Goal: Use online tool/utility: Utilize a website feature to perform a specific function

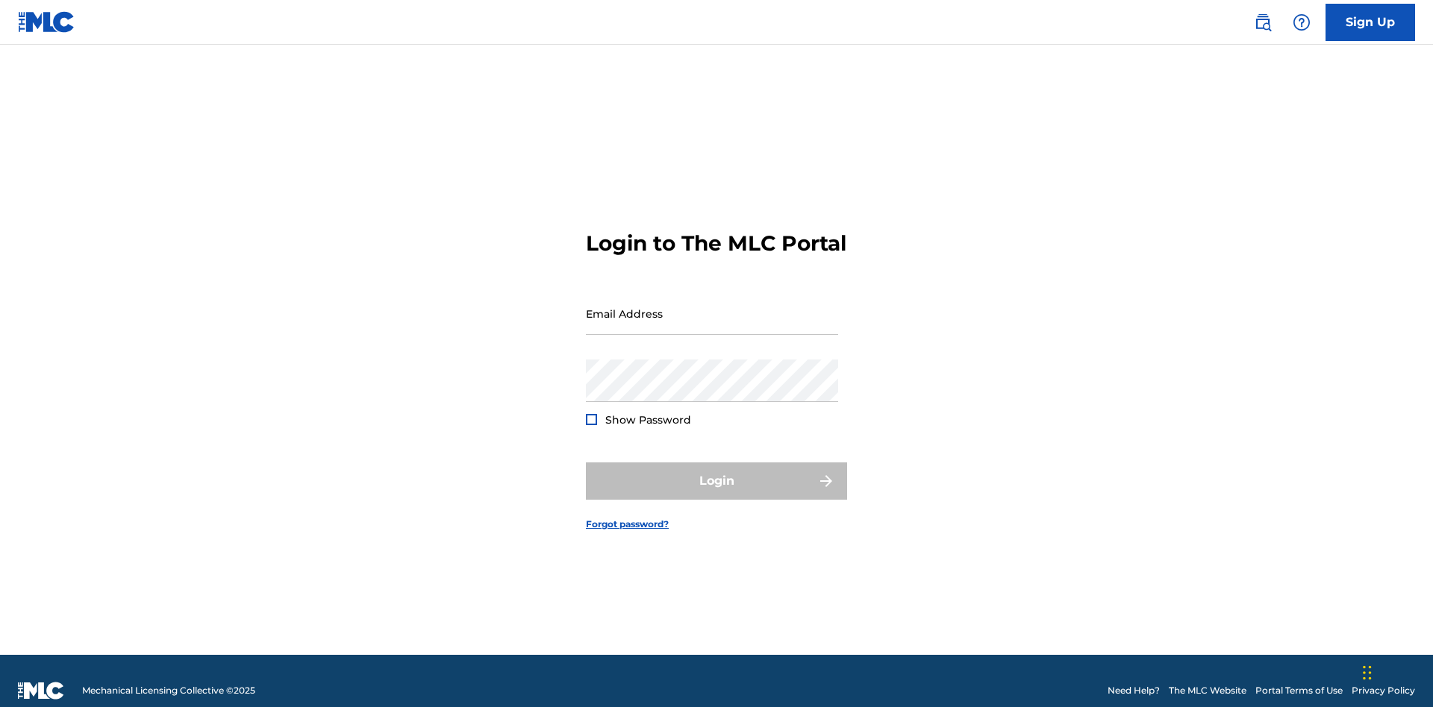
scroll to position [19, 0]
click at [712, 307] on input "Email Address" at bounding box center [712, 314] width 252 height 43
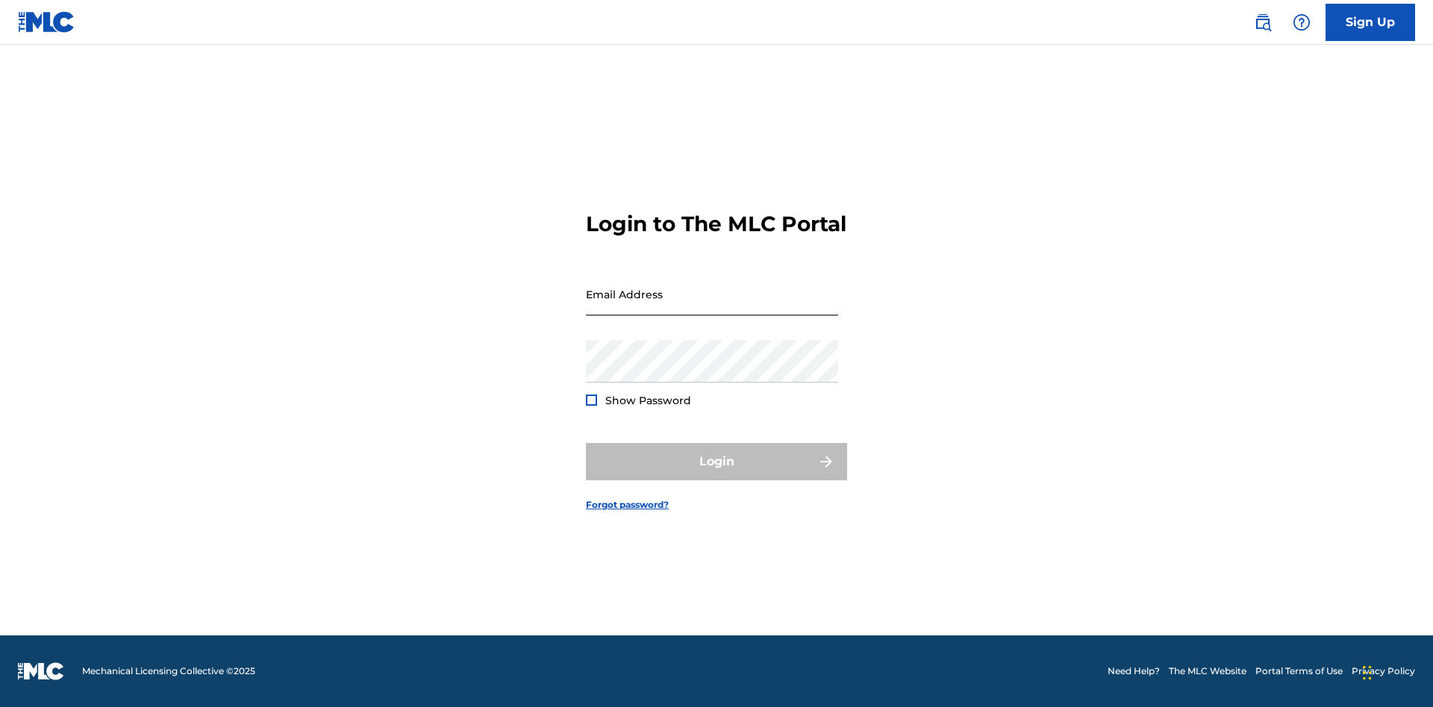
scroll to position [19, 0]
type input "[EMAIL_ADDRESS][DOMAIN_NAME]"
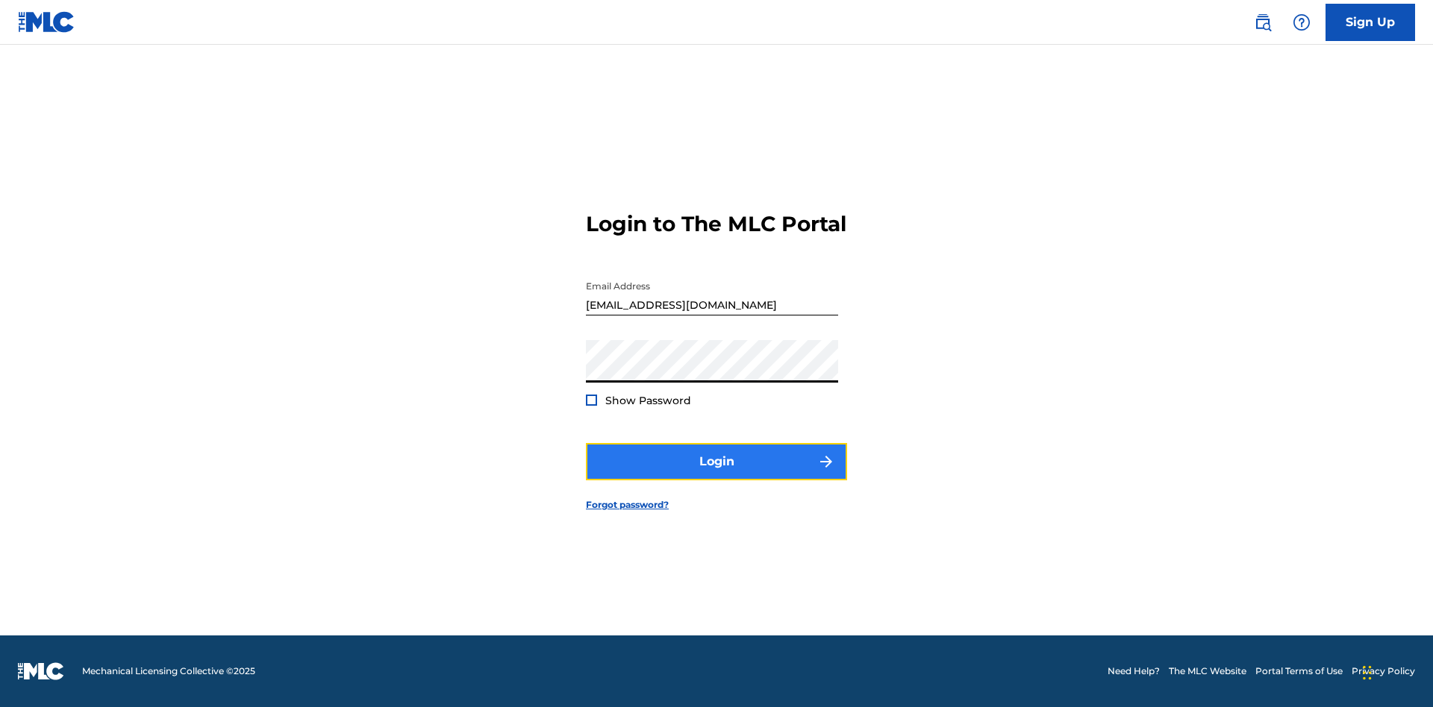
click at [716, 475] on button "Login" at bounding box center [716, 461] width 261 height 37
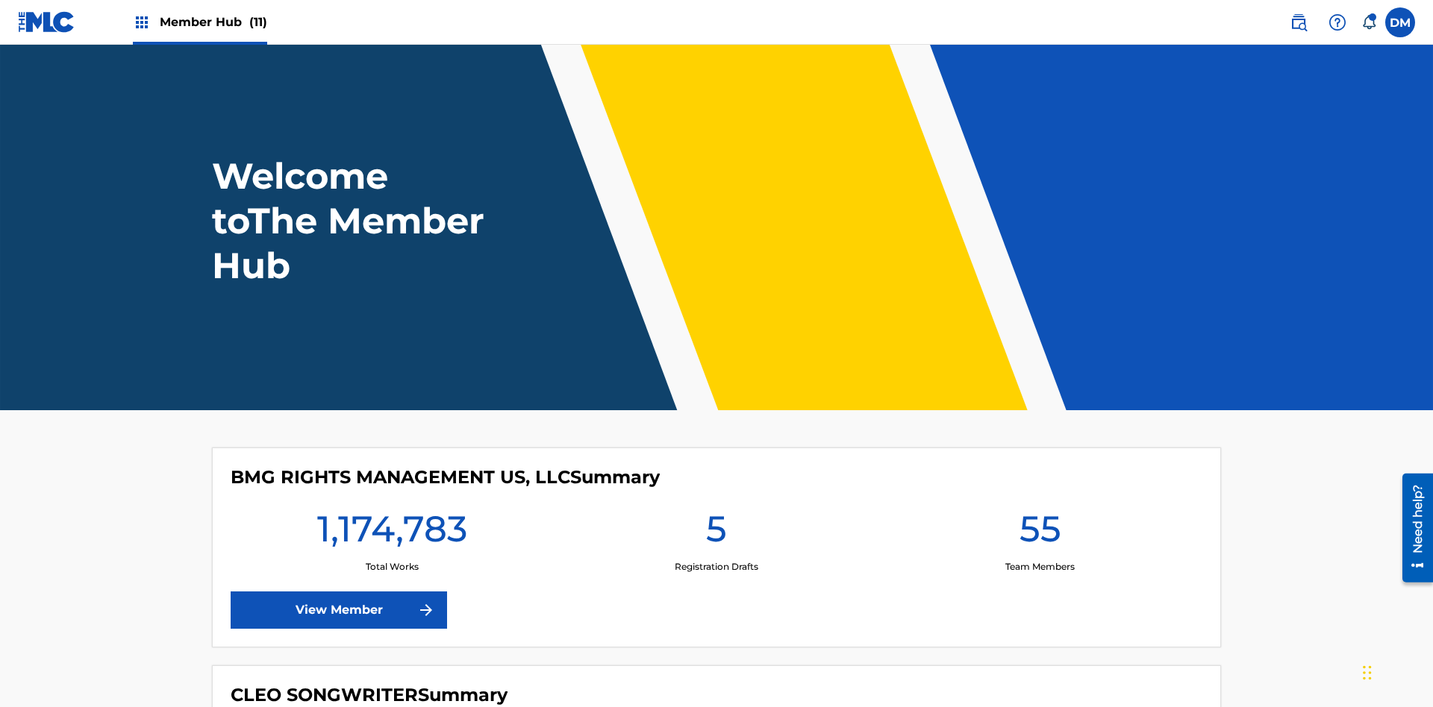
scroll to position [64, 0]
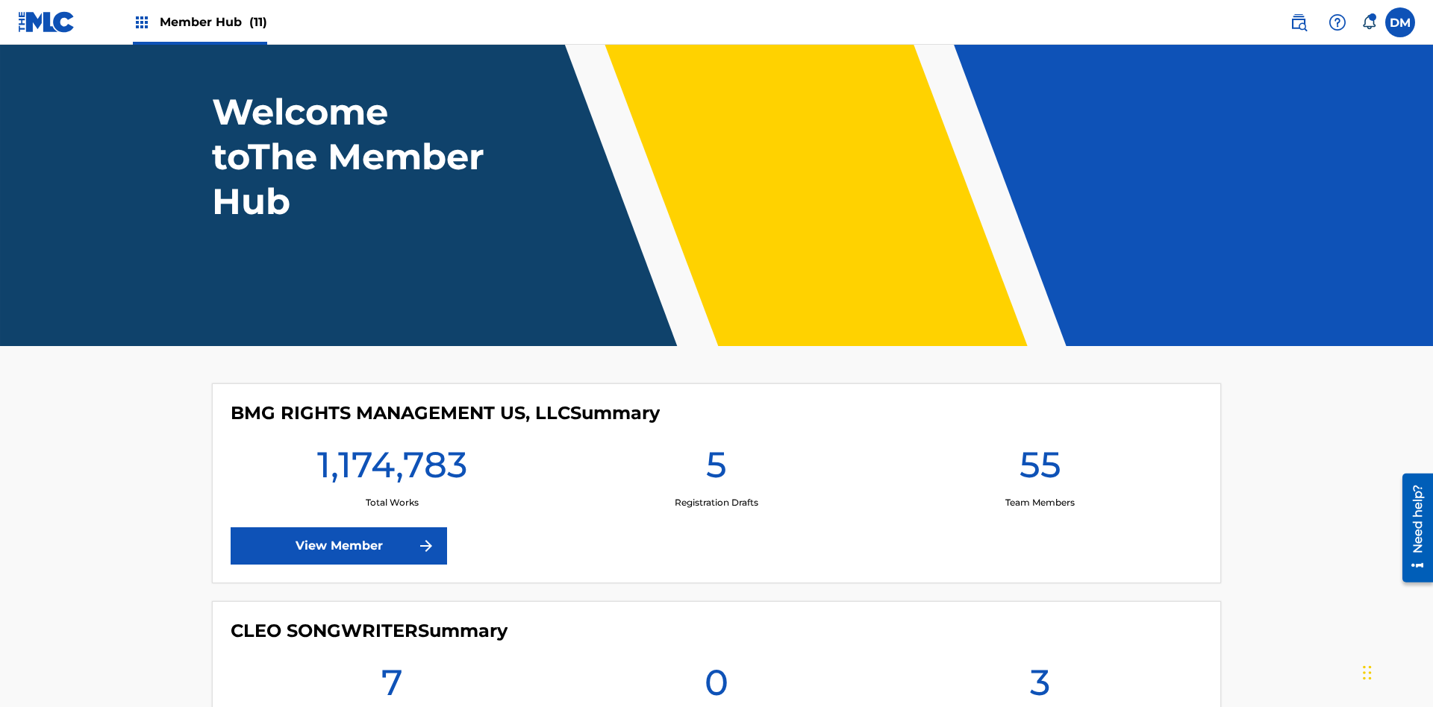
click at [213, 22] on span "Member Hub (11)" at bounding box center [213, 21] width 107 height 17
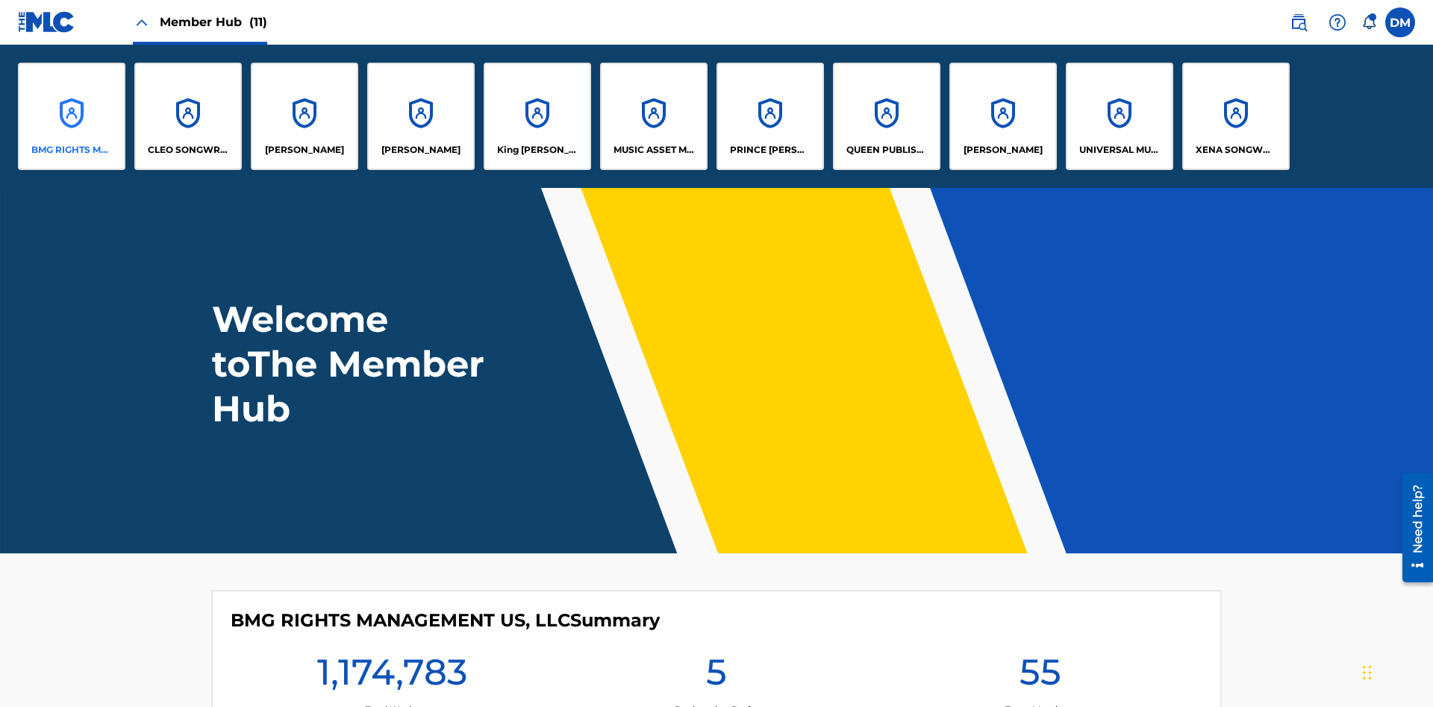
click at [72, 150] on p "BMG RIGHTS MANAGEMENT US, LLC" at bounding box center [71, 149] width 81 height 13
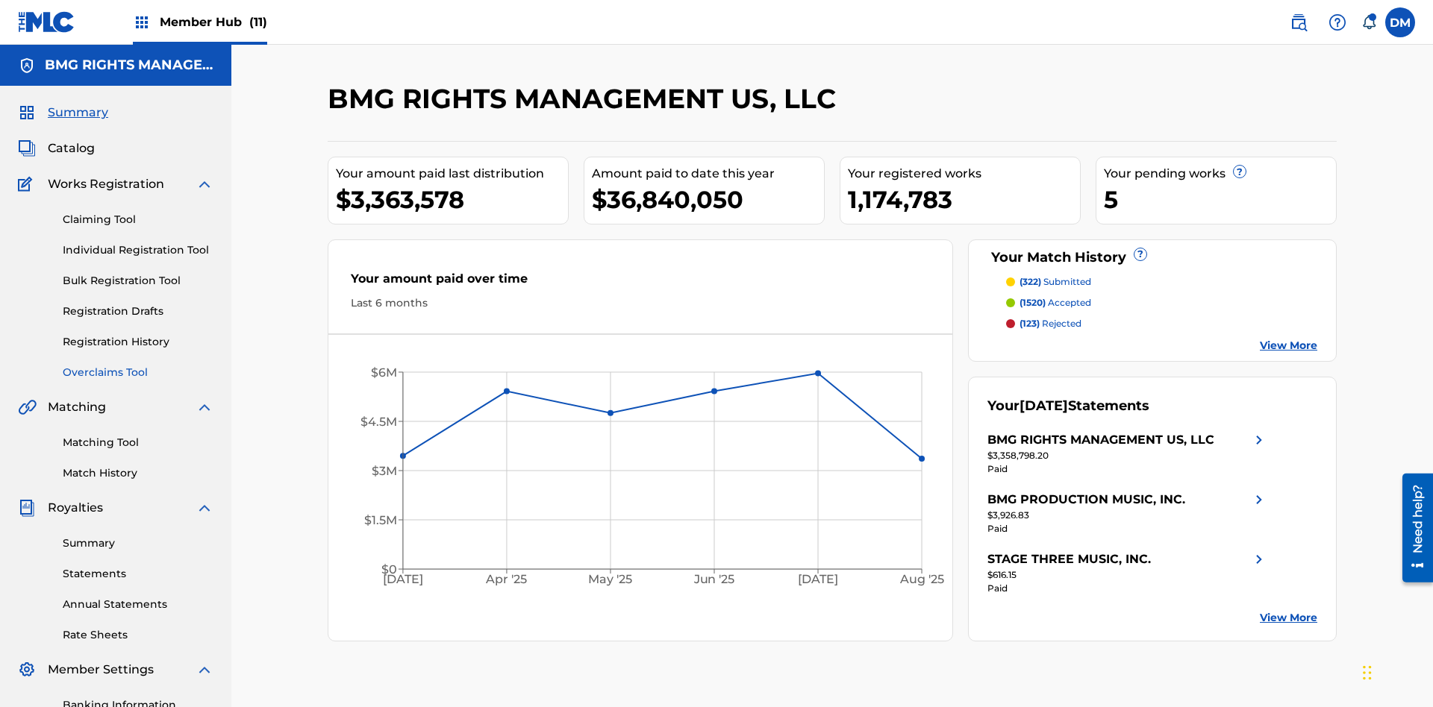
click at [138, 365] on link "Overclaims Tool" at bounding box center [138, 373] width 151 height 16
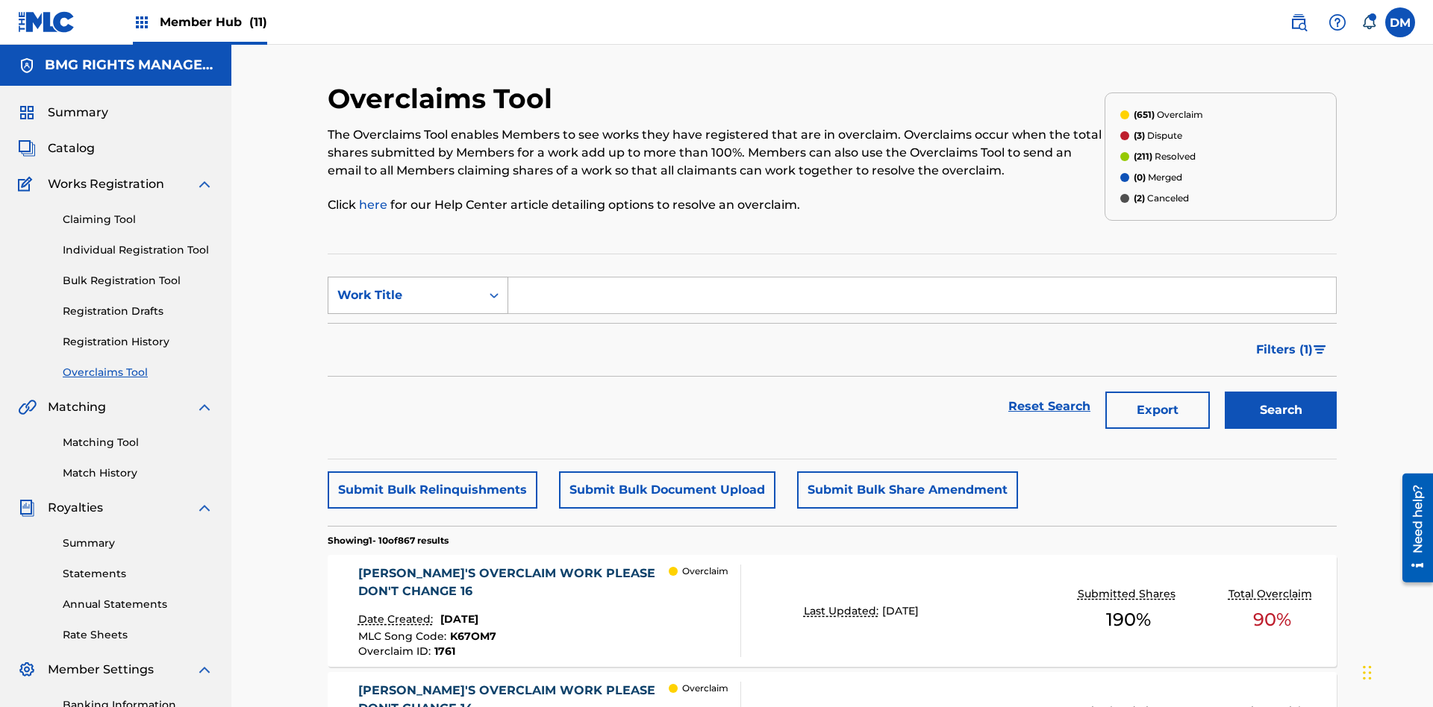
click at [404, 287] on div "Work Title" at bounding box center [404, 296] width 134 height 18
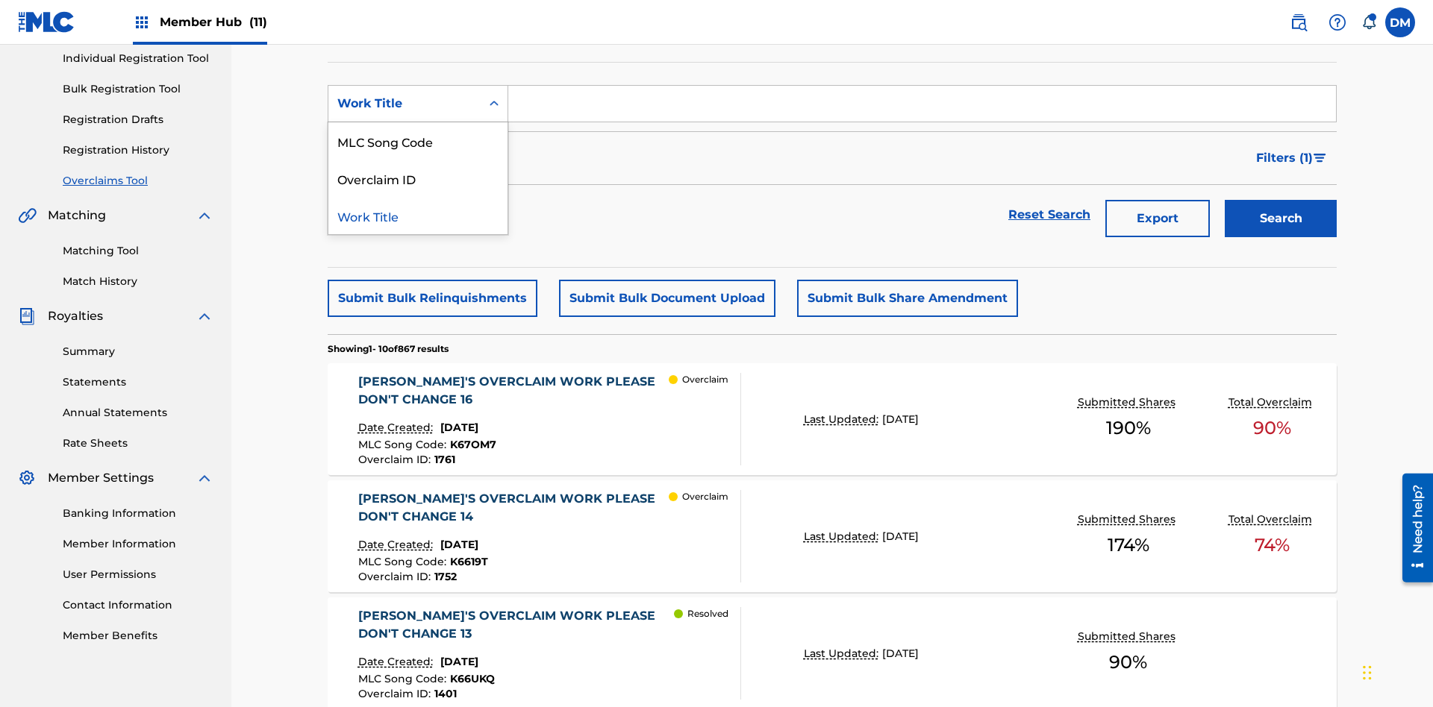
click at [418, 141] on div "MLC Song Code" at bounding box center [417, 140] width 179 height 37
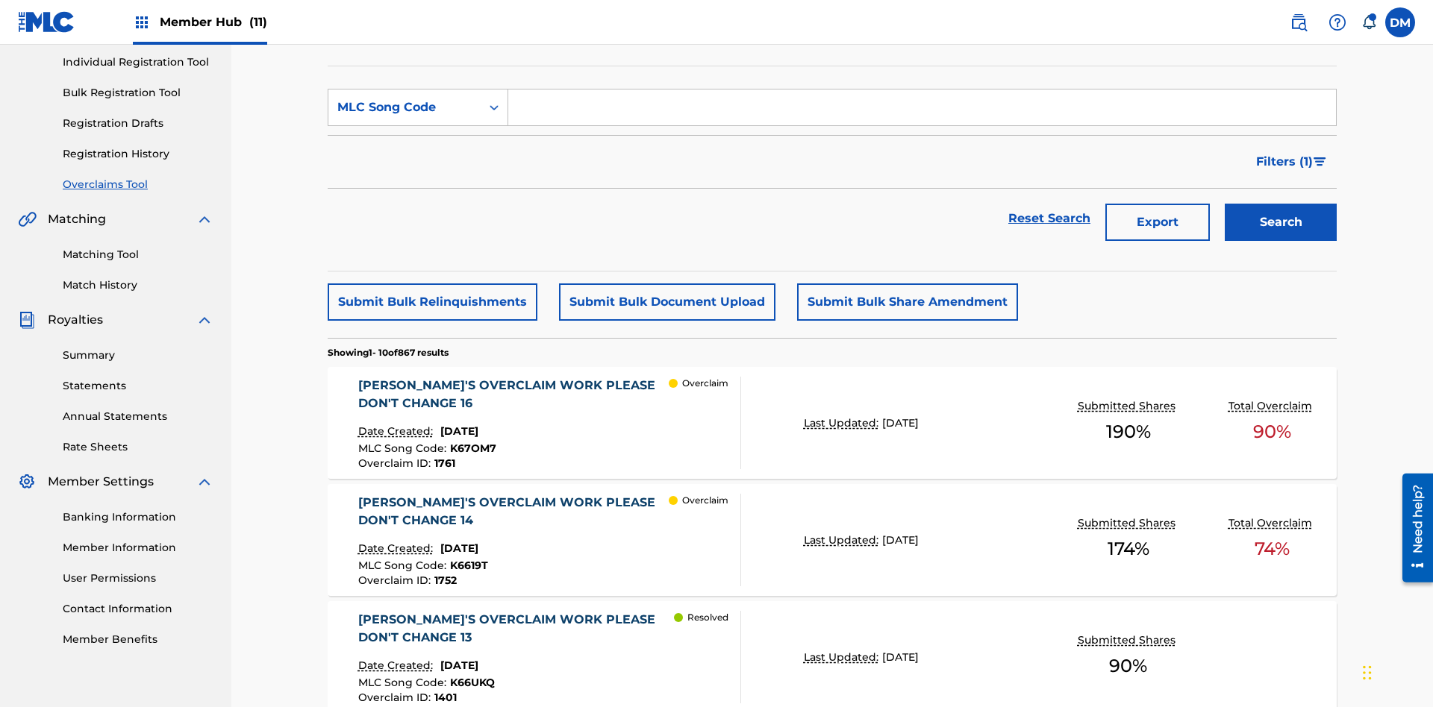
click at [922, 107] on input "Search Form" at bounding box center [922, 108] width 828 height 36
type input "K6619T"
click at [1281, 204] on button "Search" at bounding box center [1281, 222] width 112 height 37
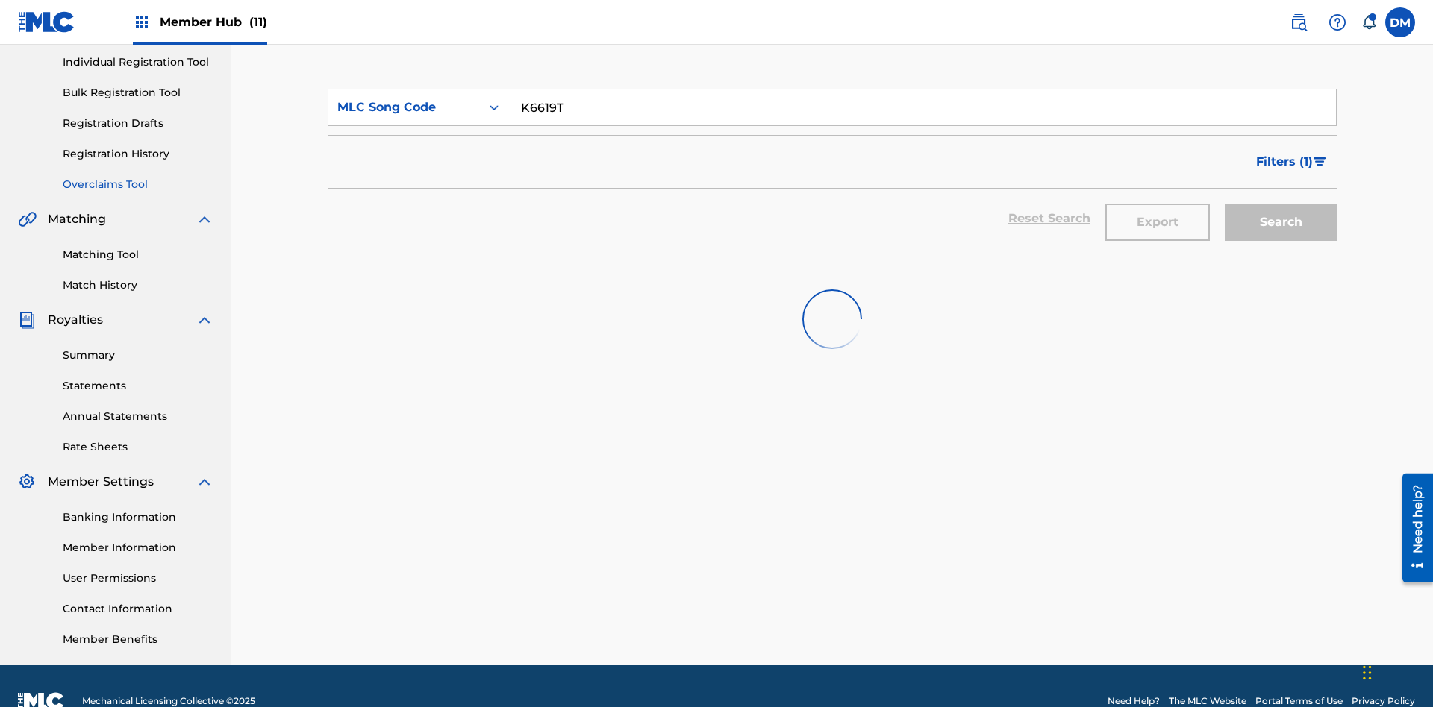
scroll to position [218, 0]
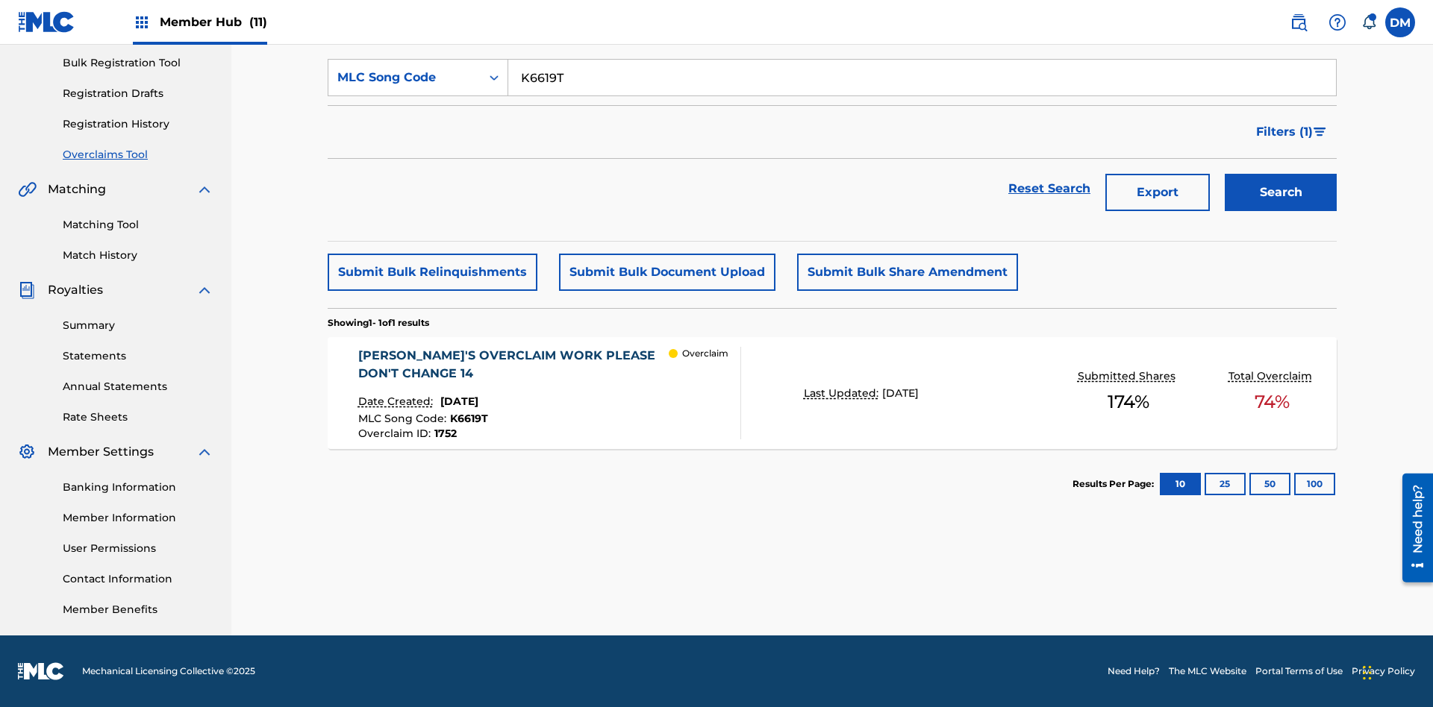
click at [444, 434] on span "1752" at bounding box center [445, 433] width 22 height 13
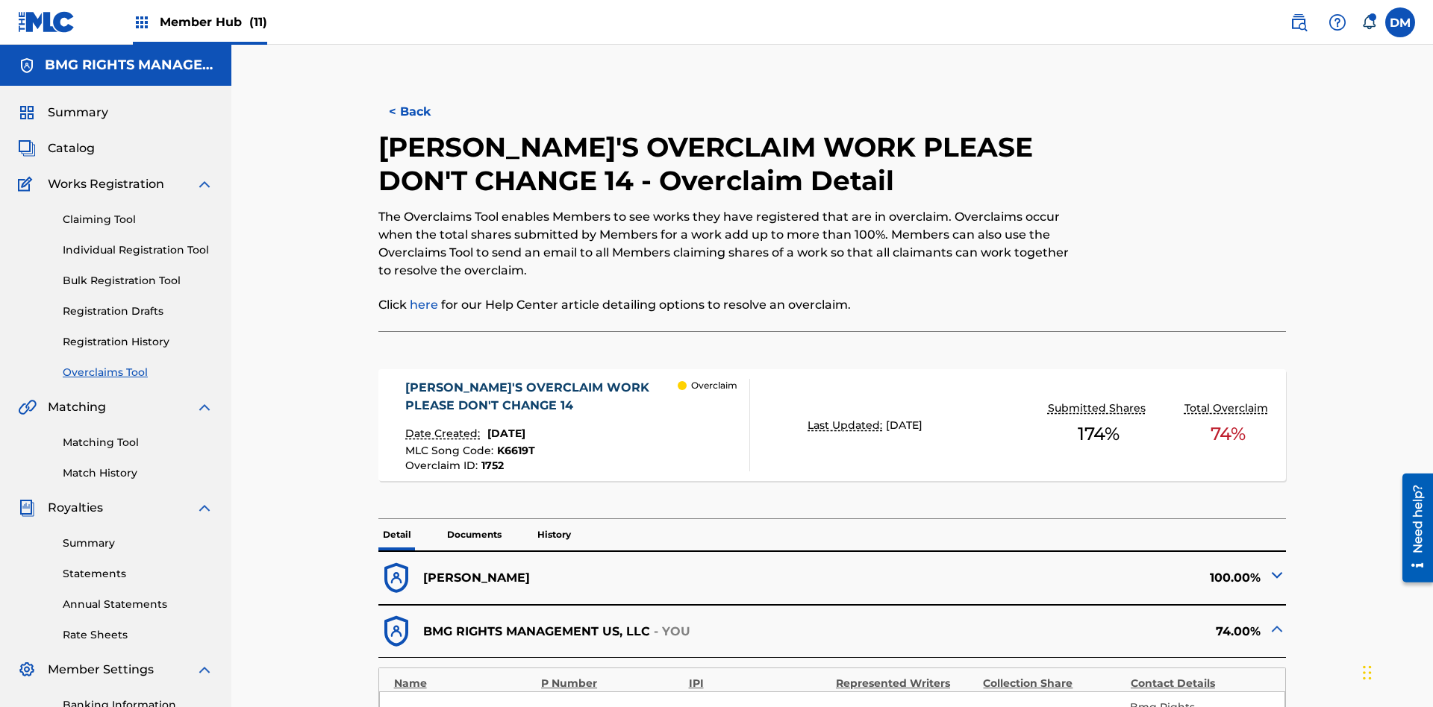
scroll to position [41, 0]
